Goal: Obtain resource: Download file/media

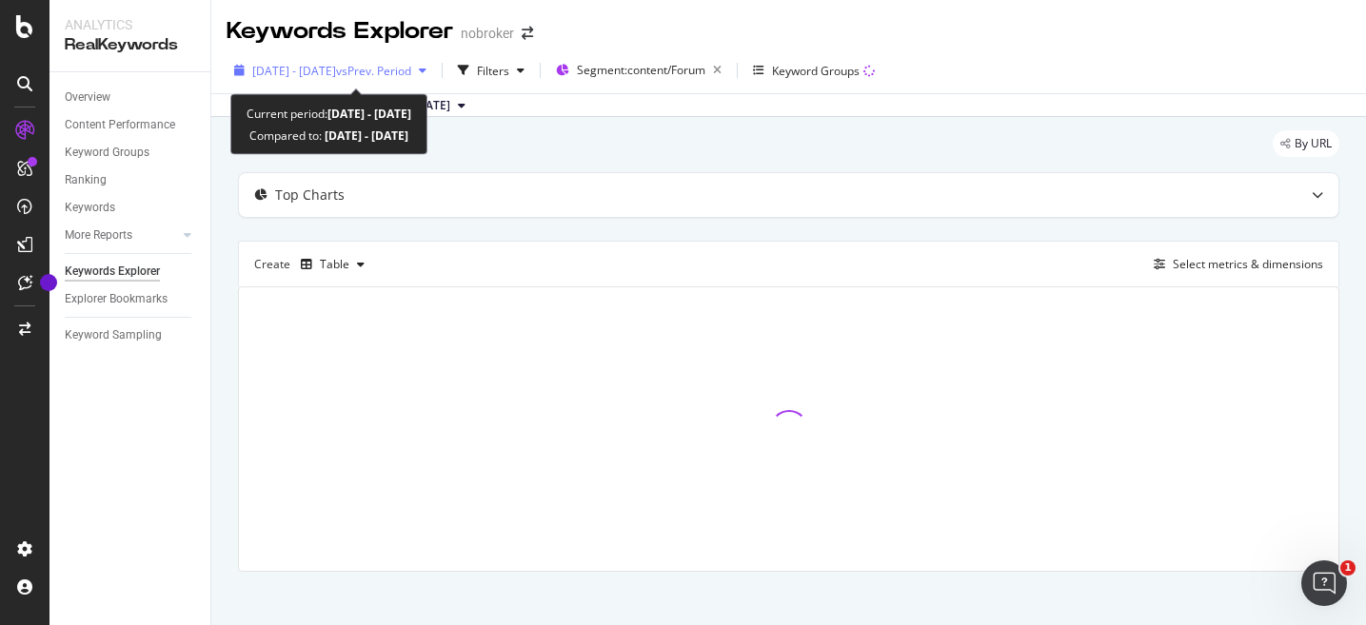
click at [426, 74] on icon "button" at bounding box center [423, 70] width 8 height 11
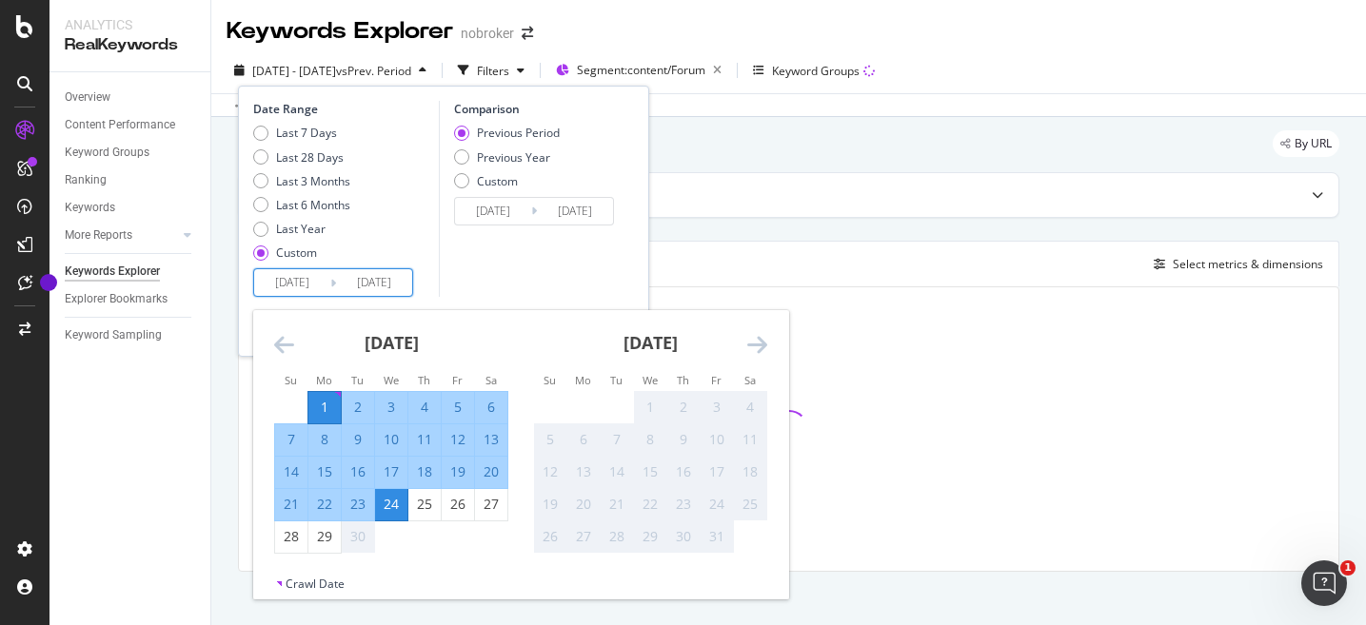
click at [318, 285] on input "[DATE]" at bounding box center [292, 282] width 76 height 27
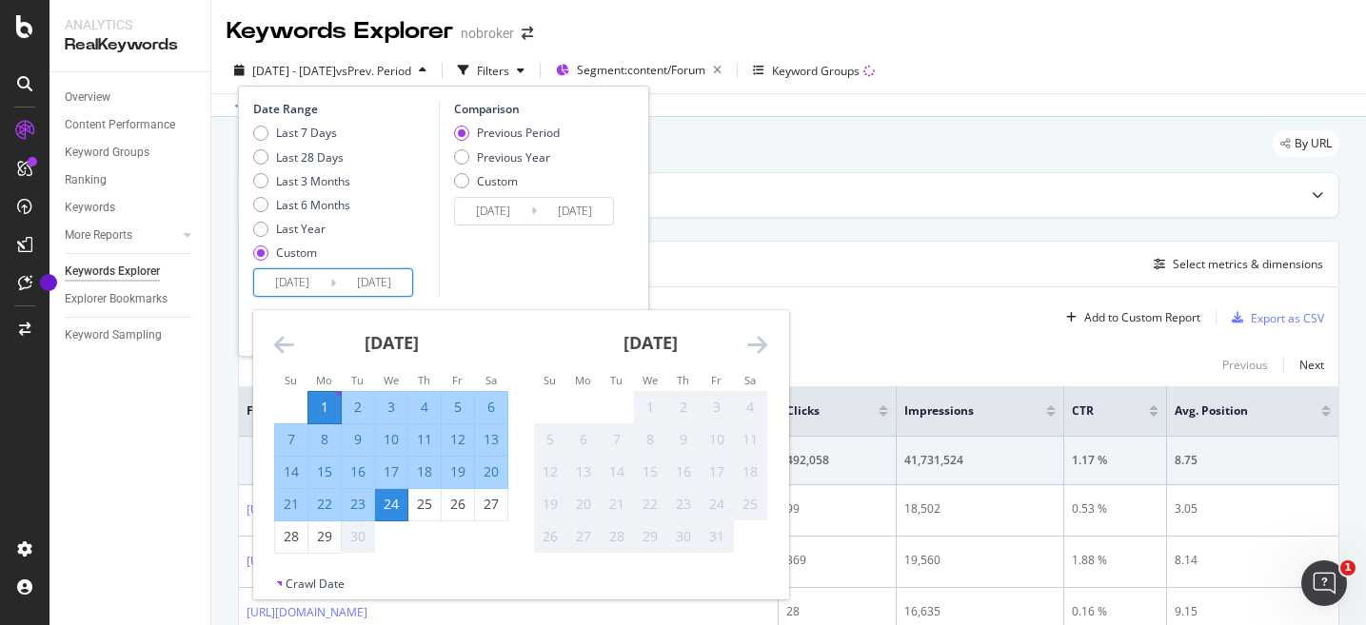
click at [327, 409] on div "1" at bounding box center [324, 407] width 32 height 19
click at [330, 536] on div "29" at bounding box center [324, 536] width 32 height 19
type input "[DATE]"
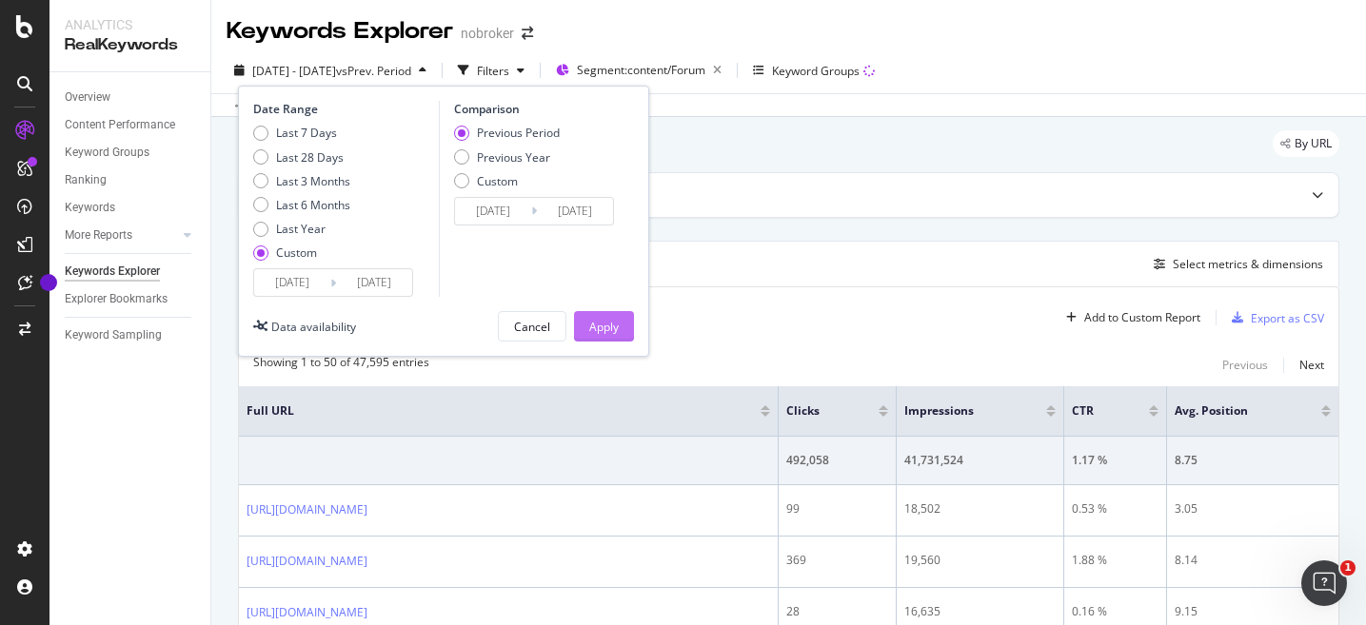
click at [617, 330] on div "Apply" at bounding box center [604, 327] width 30 height 16
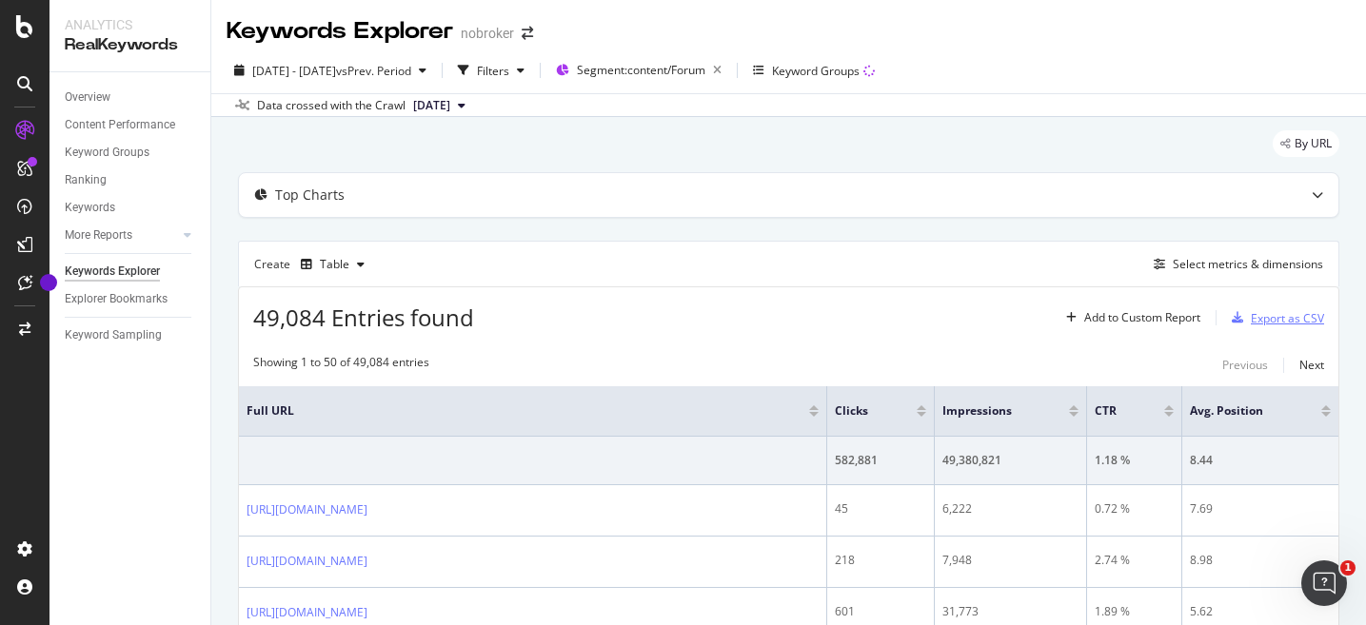
click at [1282, 322] on div "Export as CSV" at bounding box center [1287, 318] width 73 height 16
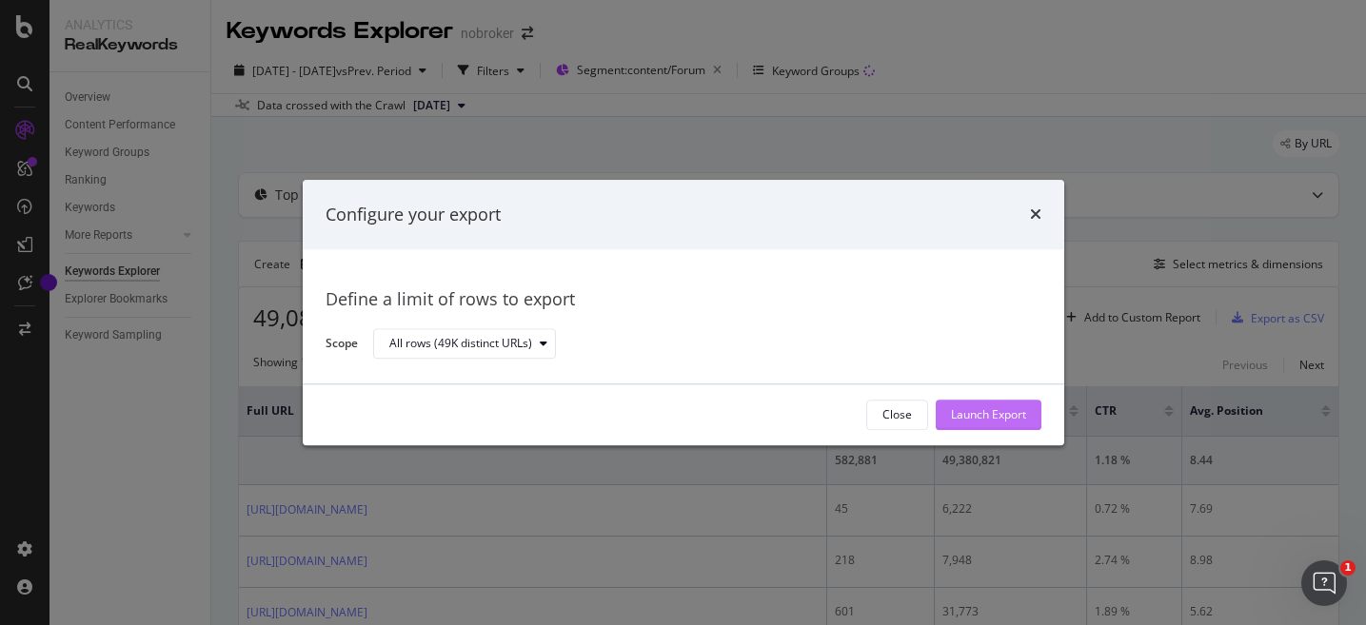
click at [994, 417] on div "Launch Export" at bounding box center [988, 415] width 75 height 16
